Goal: Navigation & Orientation: Find specific page/section

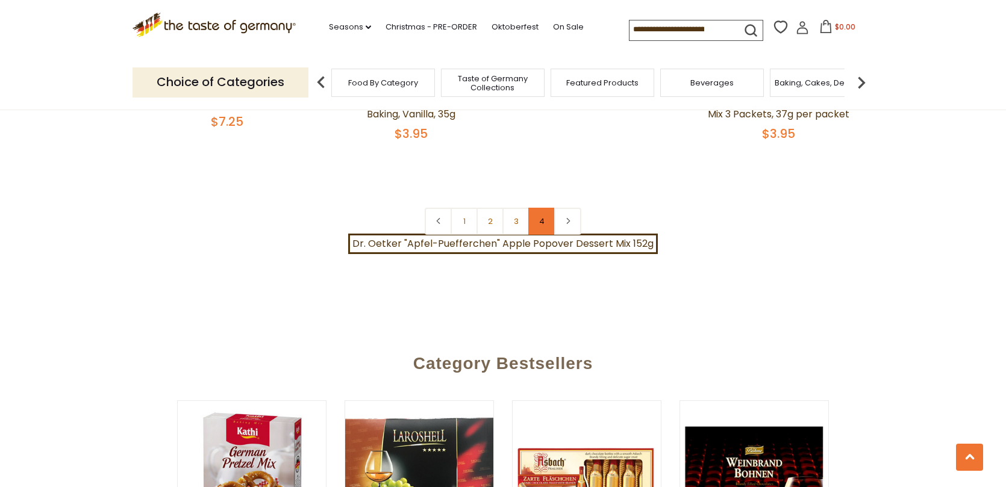
click at [544, 209] on link "4" at bounding box center [541, 221] width 27 height 27
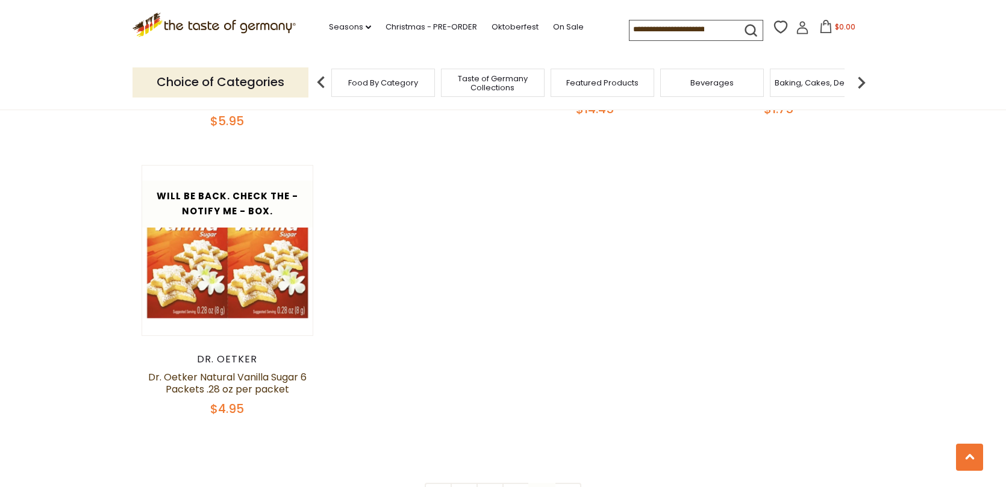
scroll to position [1779, 0]
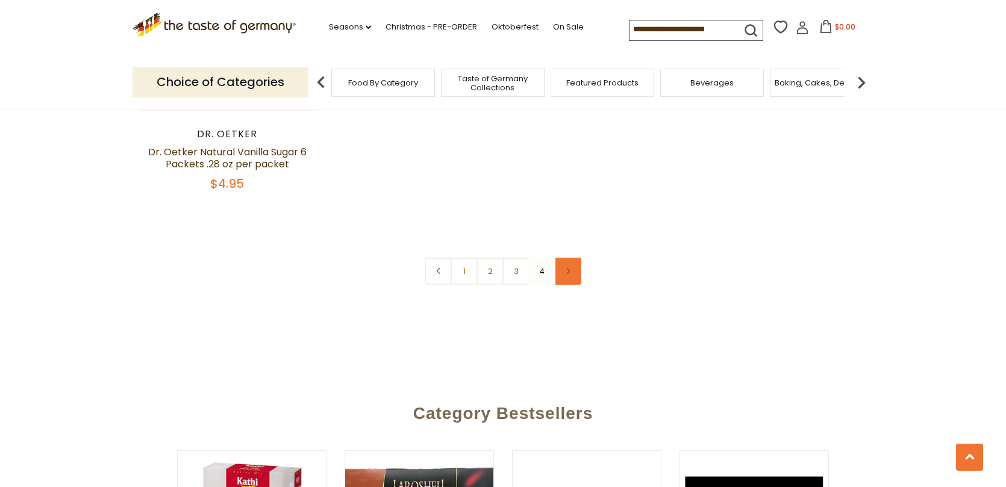
click at [571, 258] on link at bounding box center [567, 271] width 27 height 27
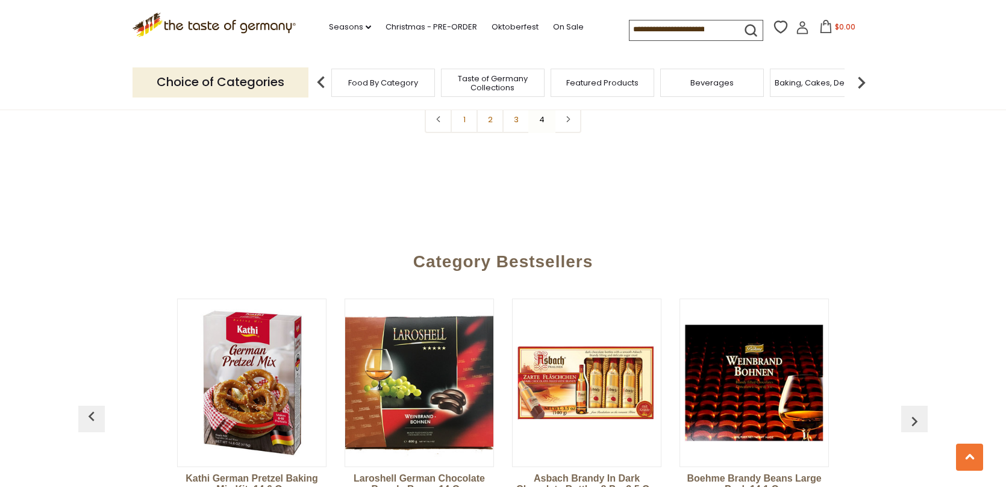
scroll to position [1841, 0]
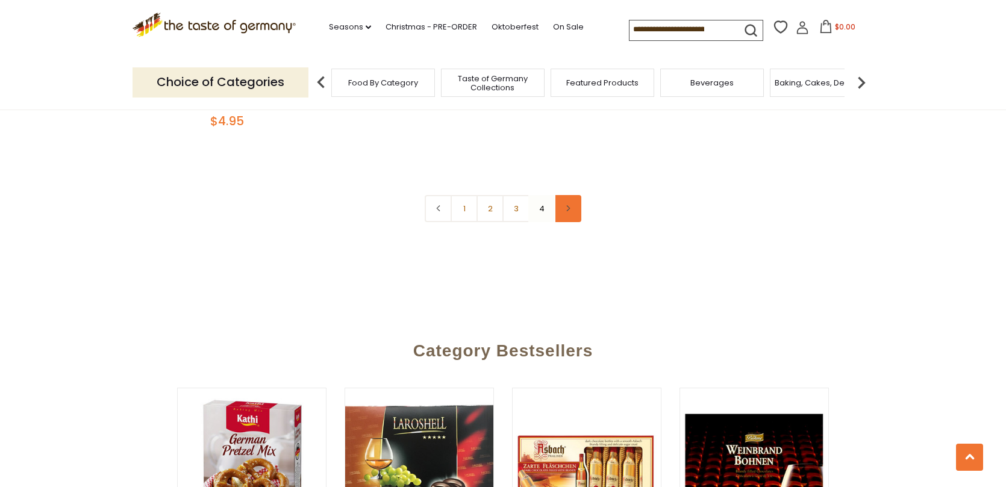
click at [571, 201] on link at bounding box center [567, 208] width 27 height 27
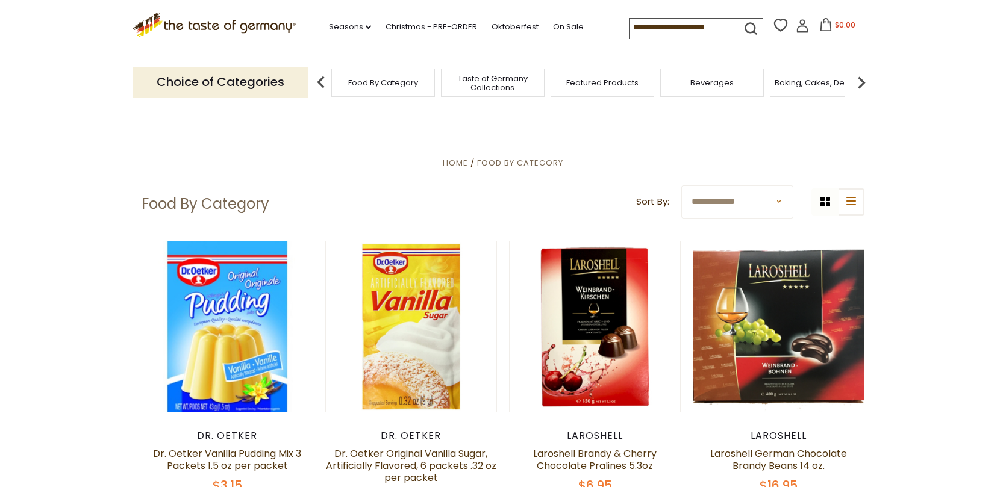
scroll to position [0, 0]
click at [348, 82] on span "Food By Category" at bounding box center [383, 82] width 70 height 9
click at [329, 25] on link "Seasons dropdown_arrow" at bounding box center [350, 26] width 42 height 13
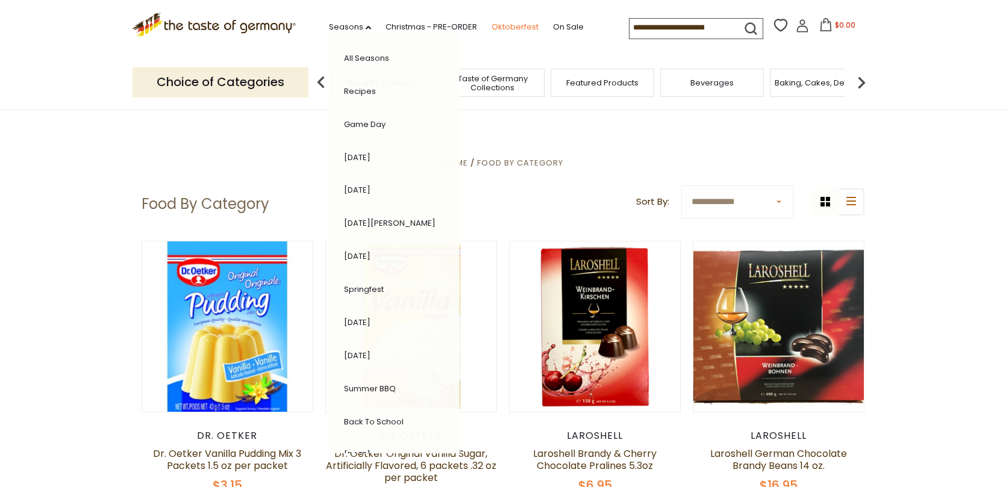
click at [491, 22] on link "Oktoberfest" at bounding box center [514, 26] width 47 height 13
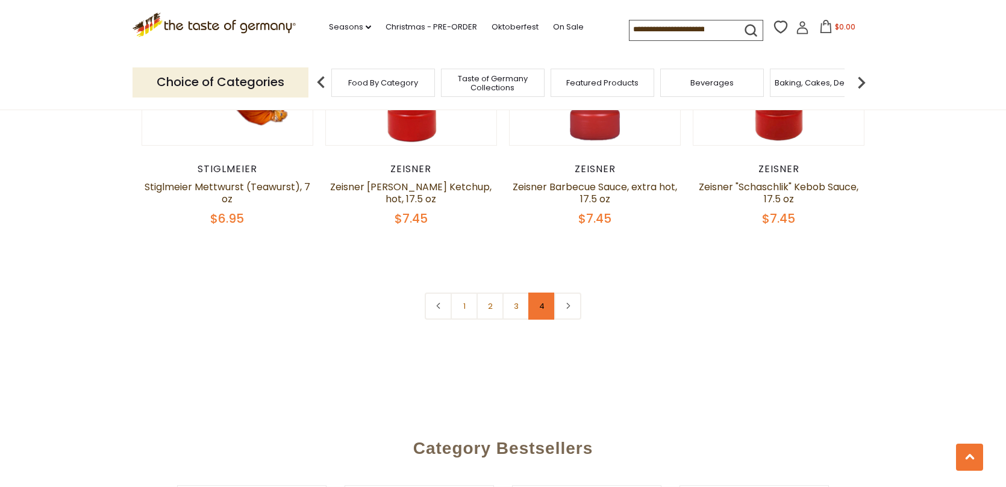
click at [543, 293] on link "4" at bounding box center [541, 306] width 27 height 27
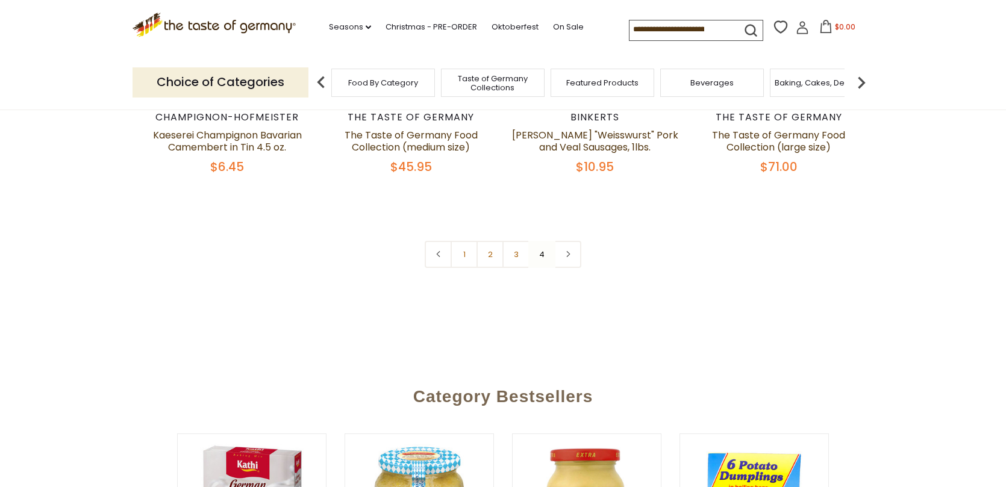
scroll to position [436, 0]
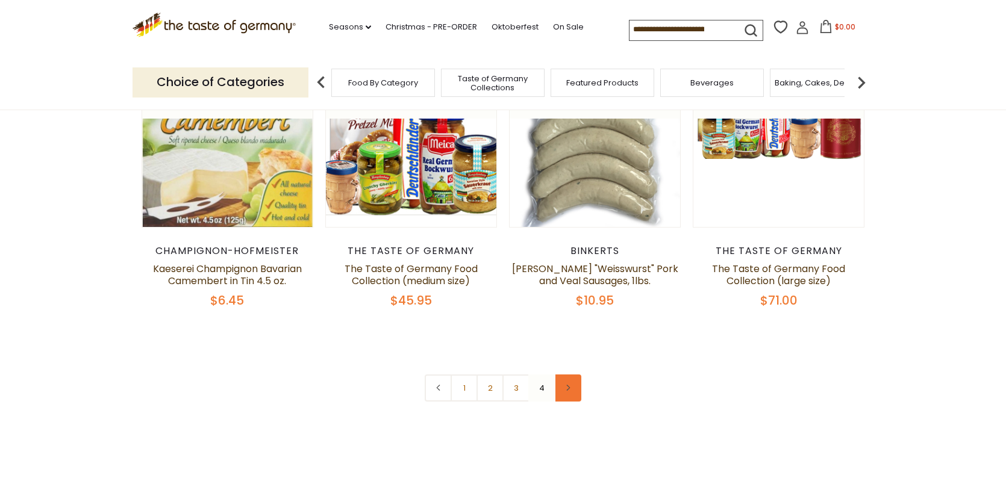
click at [573, 385] on link at bounding box center [567, 388] width 27 height 27
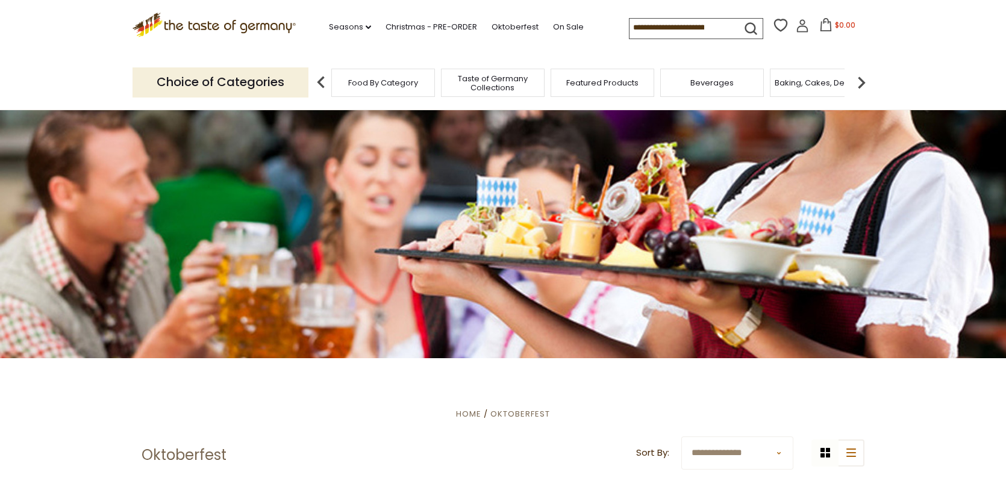
click at [248, 20] on icon ".st0{fill:#EDD300;} .st1{fill:#D33E21;}" at bounding box center [213, 25] width 163 height 25
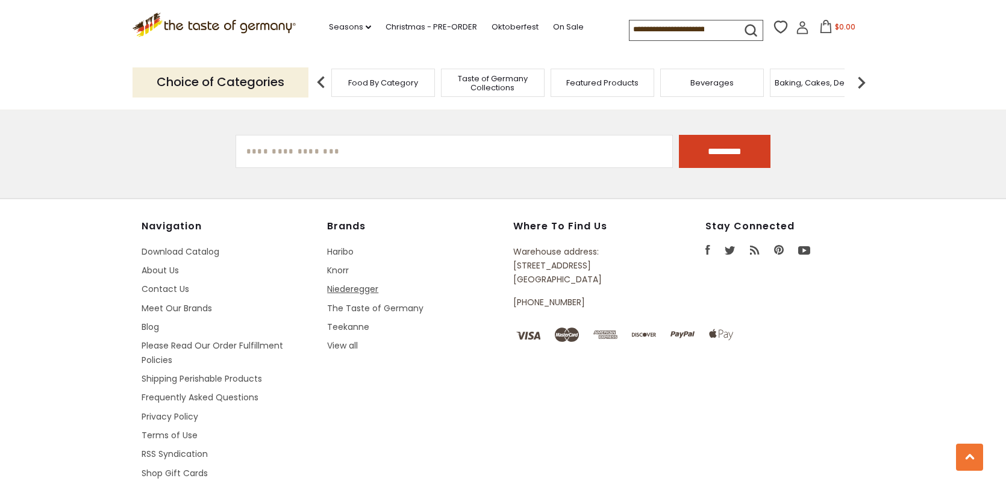
scroll to position [2159, 0]
click at [178, 246] on link "Download Catalog" at bounding box center [181, 252] width 78 height 12
